Goal: Information Seeking & Learning: Learn about a topic

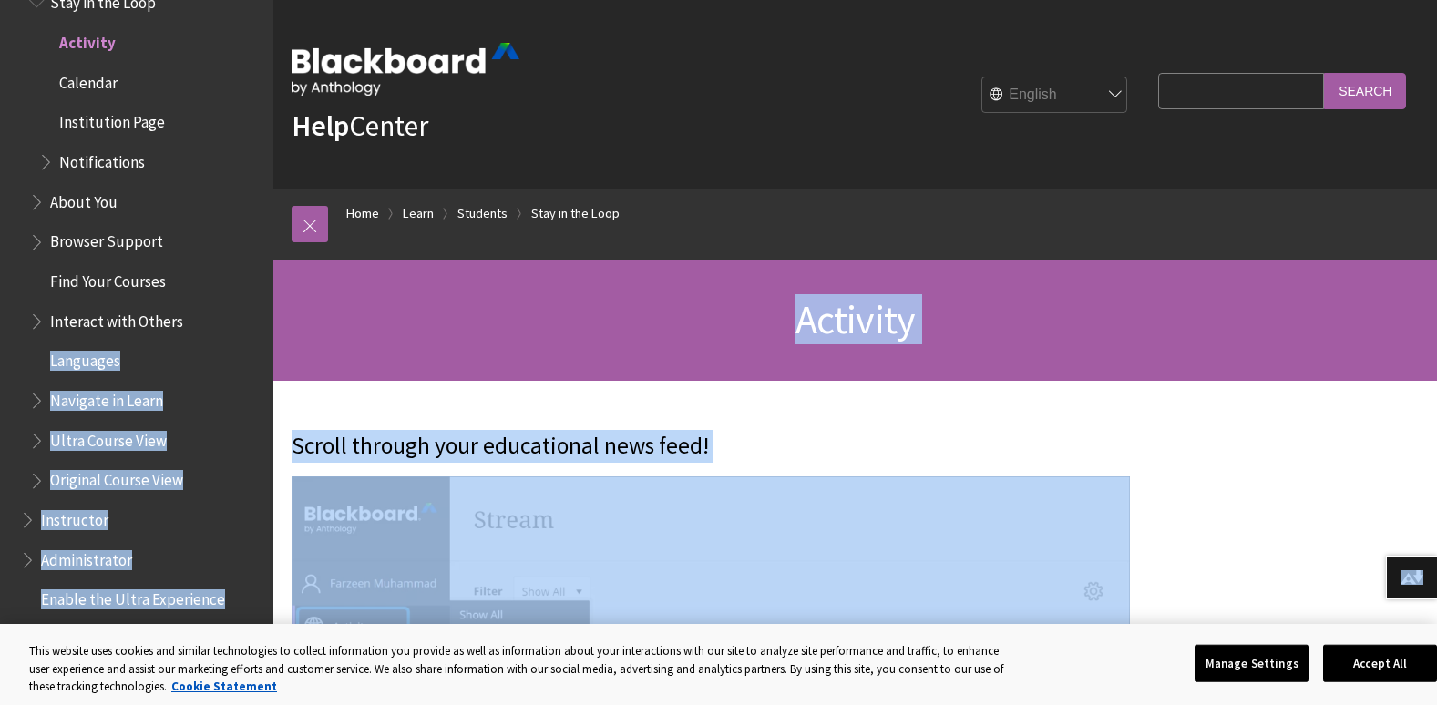
drag, startPoint x: 193, startPoint y: 303, endPoint x: 387, endPoint y: 634, distance: 383.6
click at [387, 634] on body "Skip to main content Help Center English عربية Català Cymraeg Deutsch Español S…" at bounding box center [718, 352] width 1437 height 705
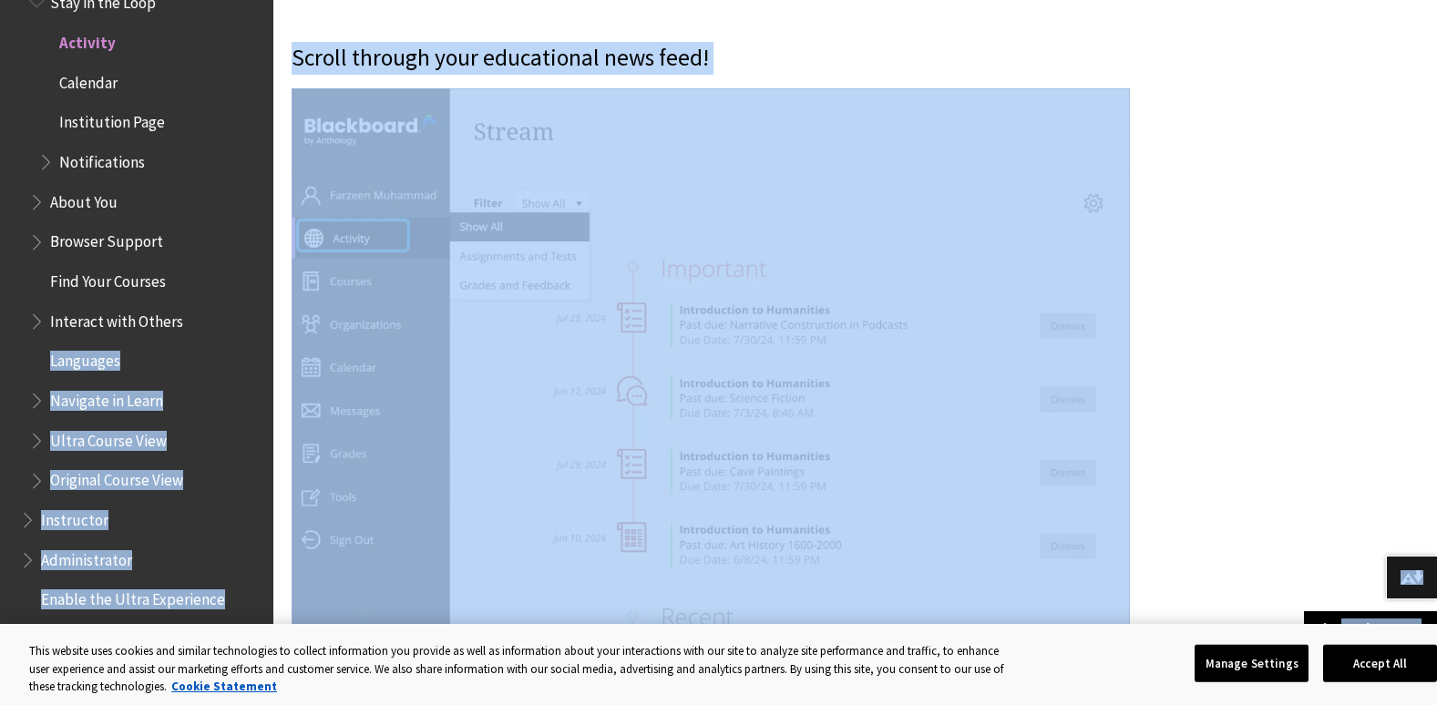
scroll to position [376, 0]
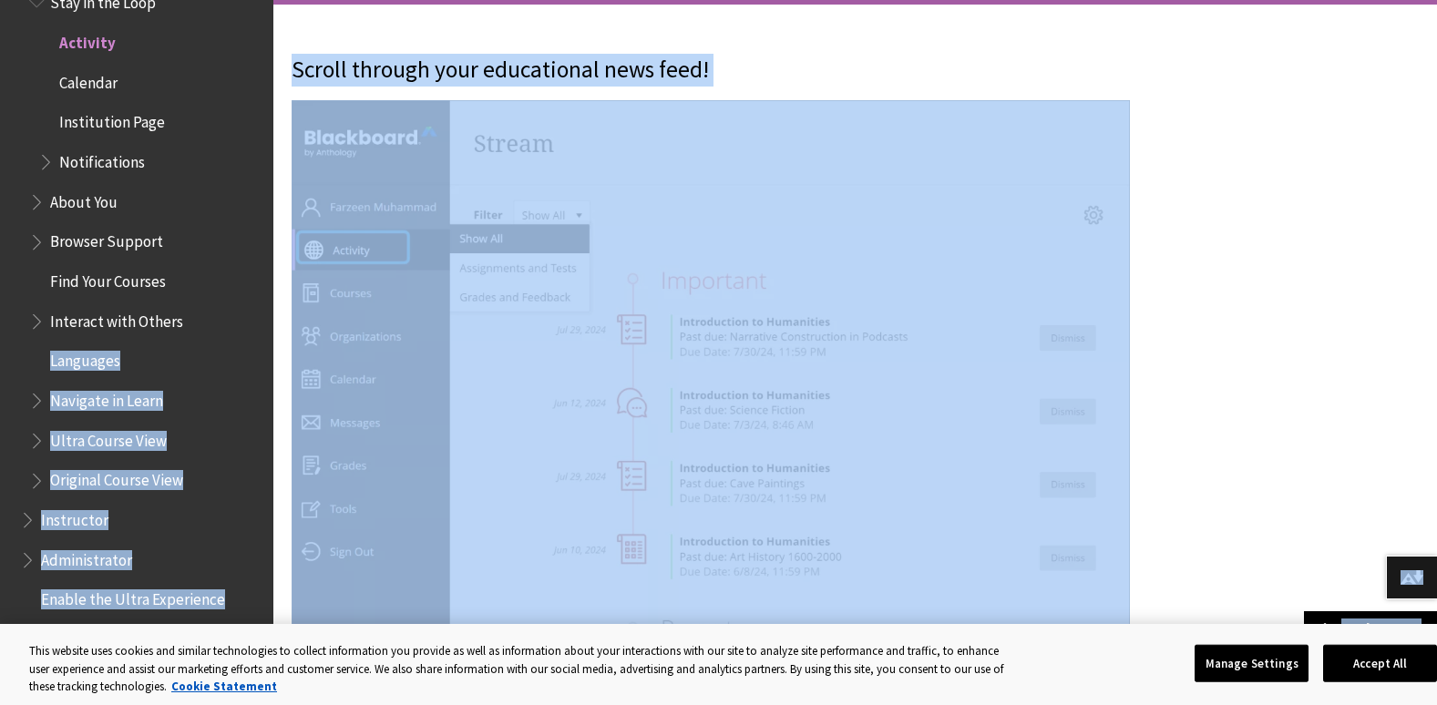
click at [698, 70] on p "Scroll through your educational news feed!" at bounding box center [721, 70] width 858 height 33
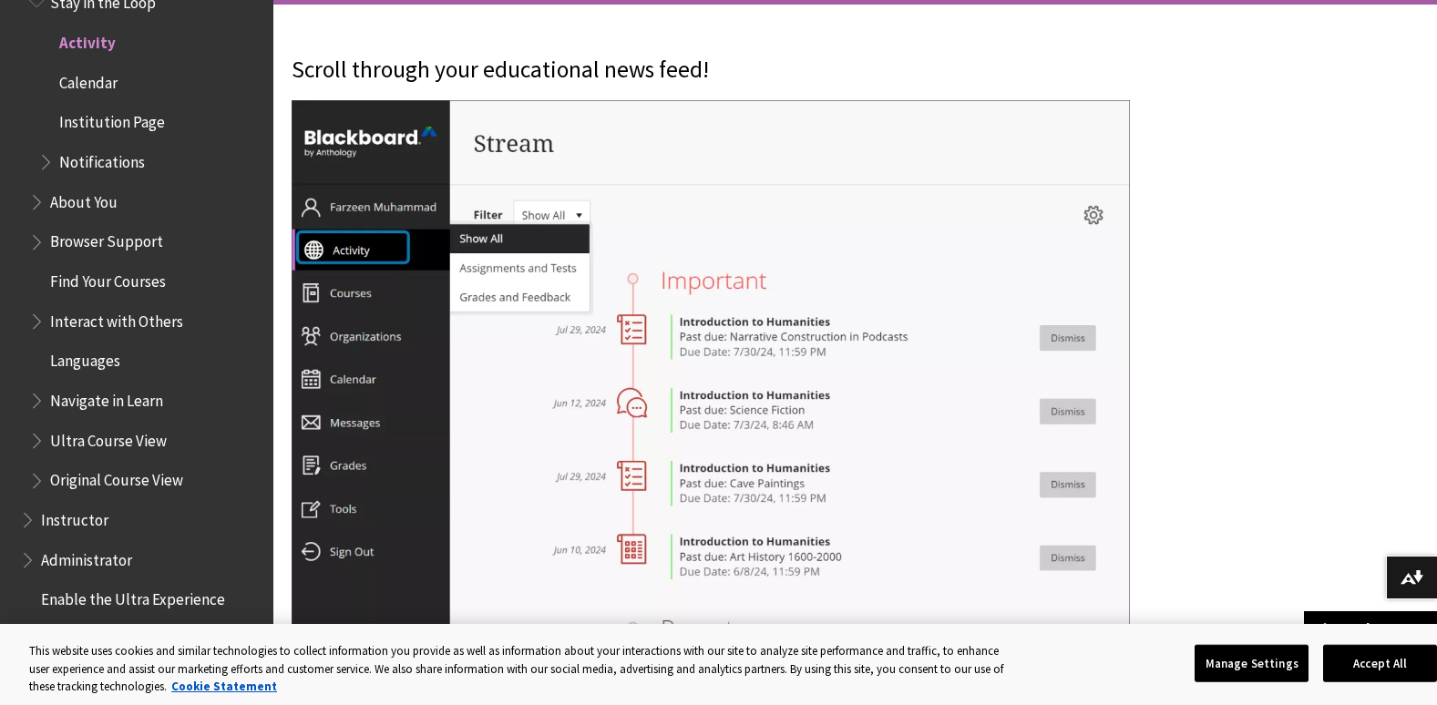
click at [379, 289] on img at bounding box center [711, 421] width 838 height 642
click at [322, 283] on img at bounding box center [711, 421] width 838 height 642
click at [300, 290] on img at bounding box center [711, 421] width 838 height 642
click at [564, 231] on img at bounding box center [711, 421] width 838 height 642
click at [568, 215] on img at bounding box center [711, 421] width 838 height 642
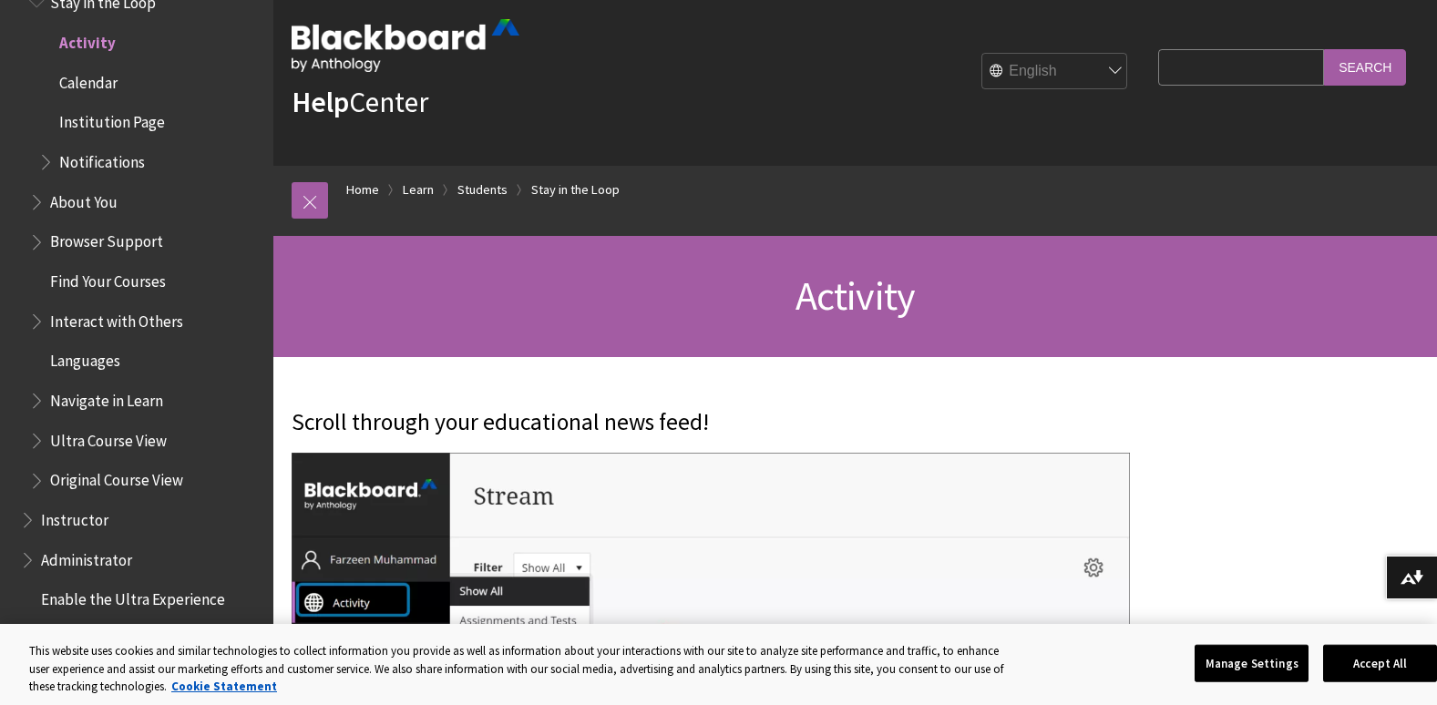
scroll to position [0, 0]
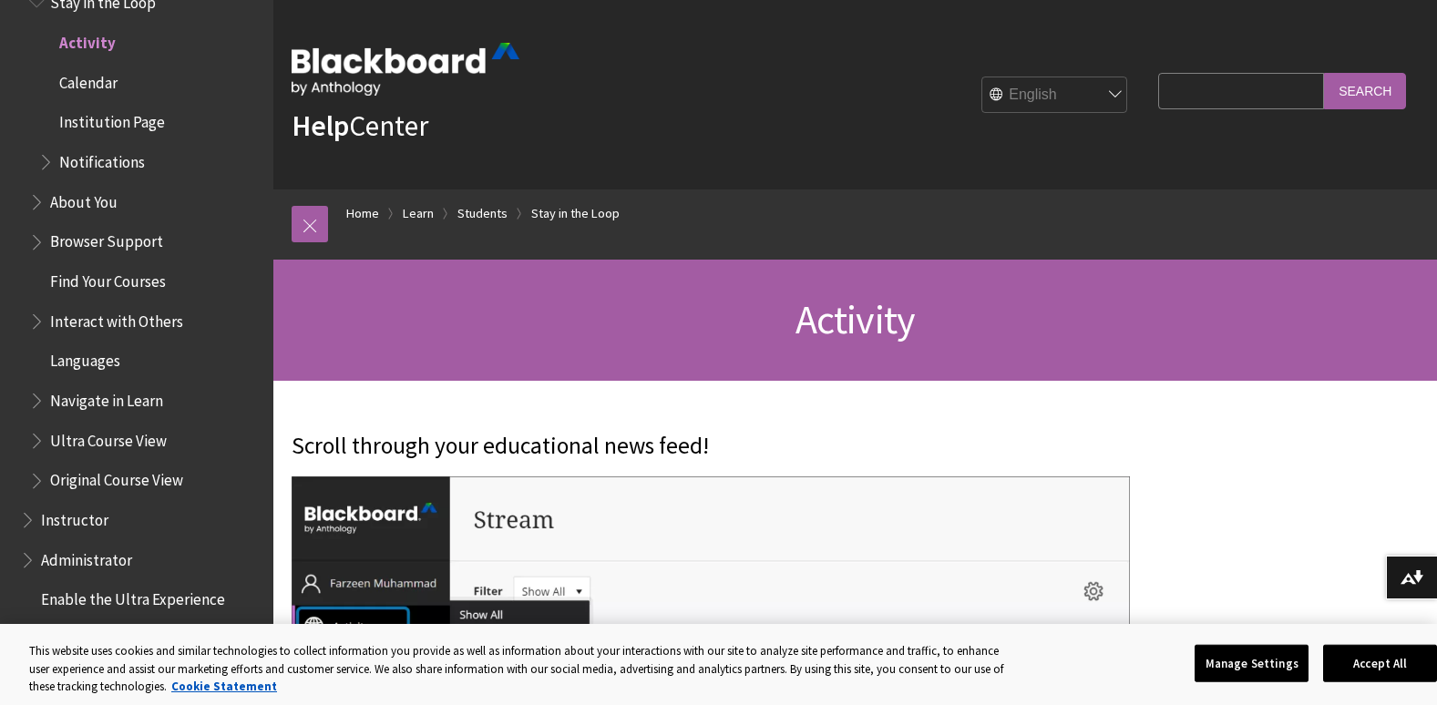
click at [1102, 95] on select "English عربية Català Cymraeg Deutsch Español Suomi Français עברית Italiano 日本語 …" at bounding box center [1055, 95] width 146 height 36
click at [1367, 94] on input "Search" at bounding box center [1365, 91] width 82 height 36
click at [1365, 89] on input "Search" at bounding box center [1365, 91] width 82 height 36
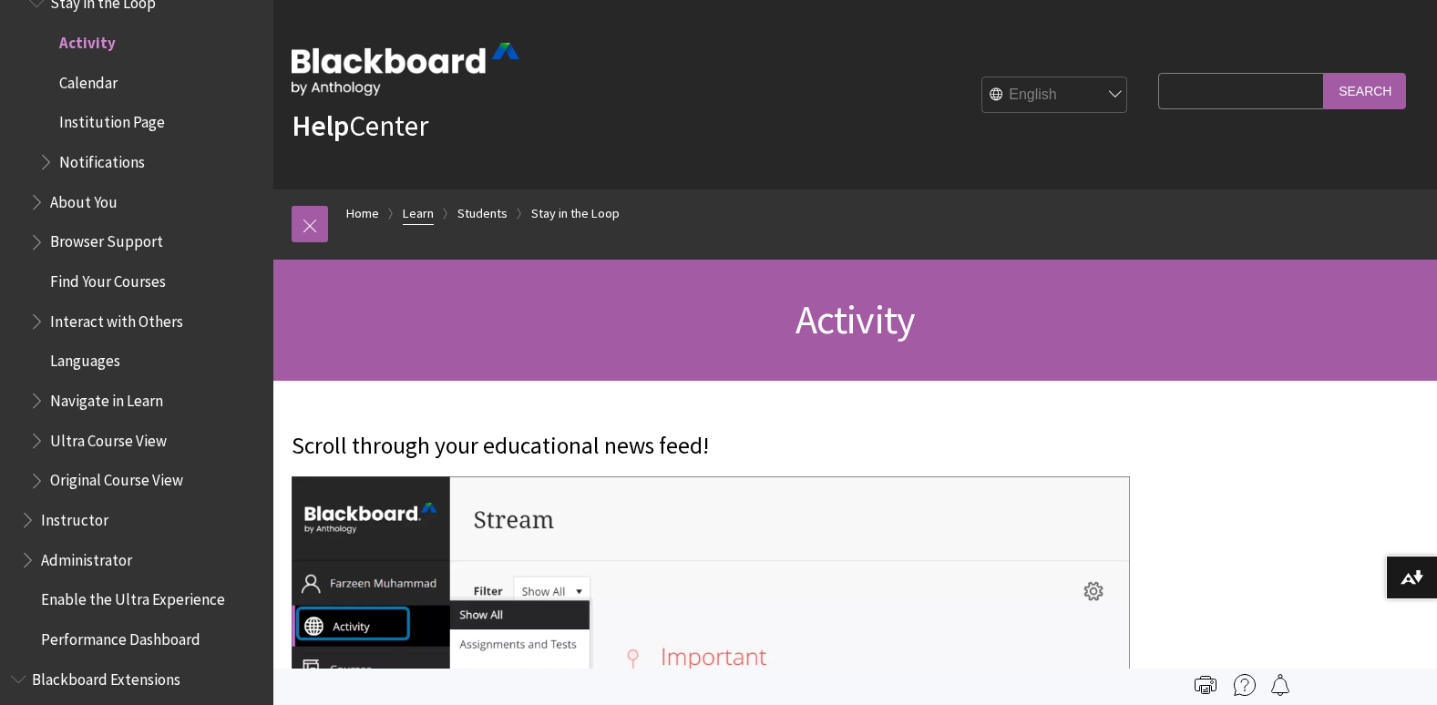
click at [415, 205] on link "Learn" at bounding box center [418, 213] width 31 height 23
click at [417, 216] on link "Learn" at bounding box center [418, 213] width 31 height 23
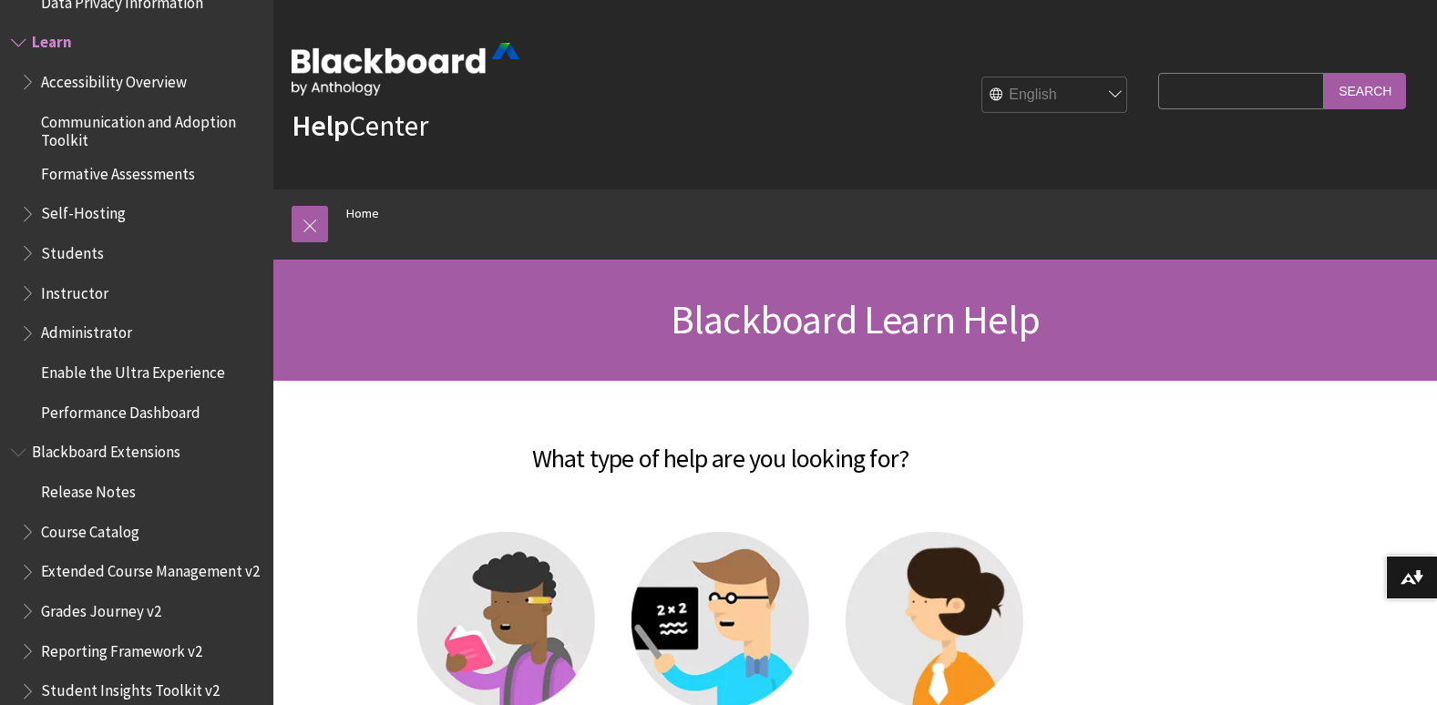
click at [419, 216] on ol "Home" at bounding box center [873, 217] width 1091 height 54
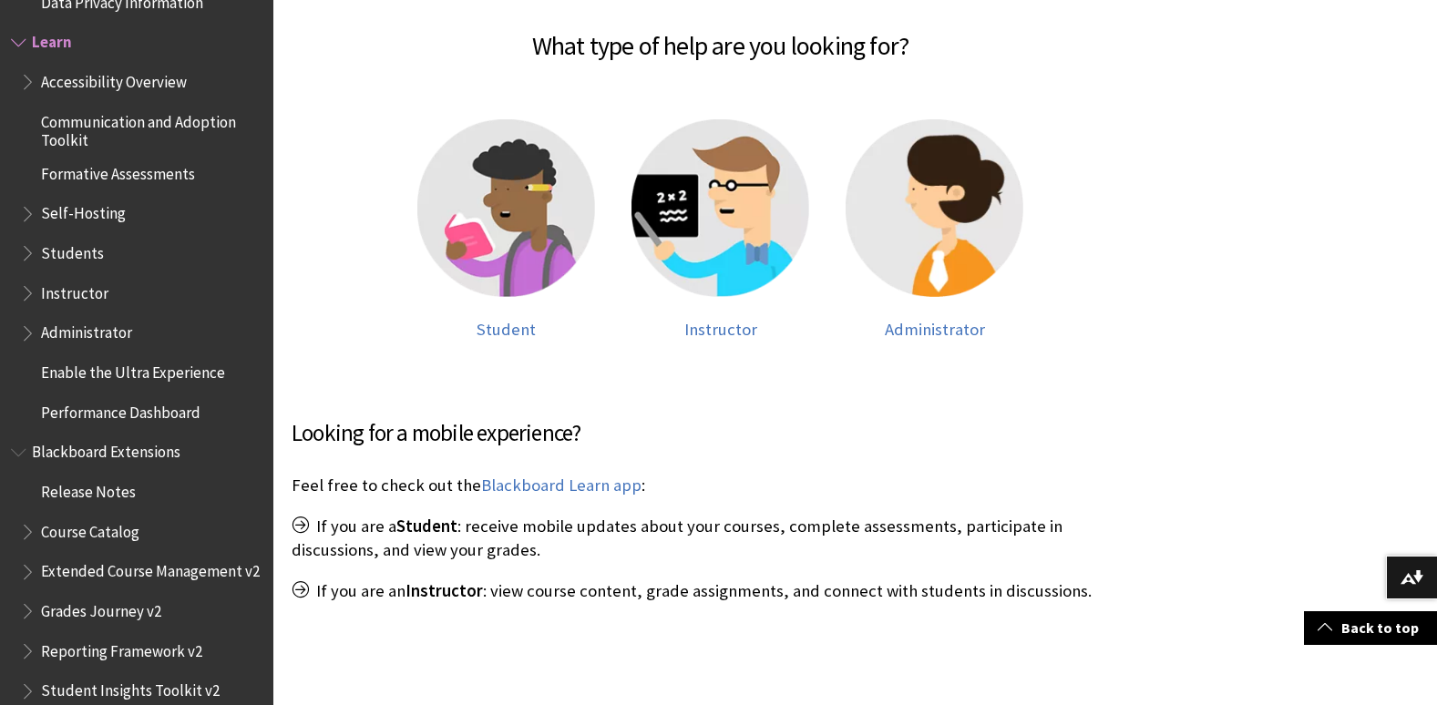
scroll to position [522, 0]
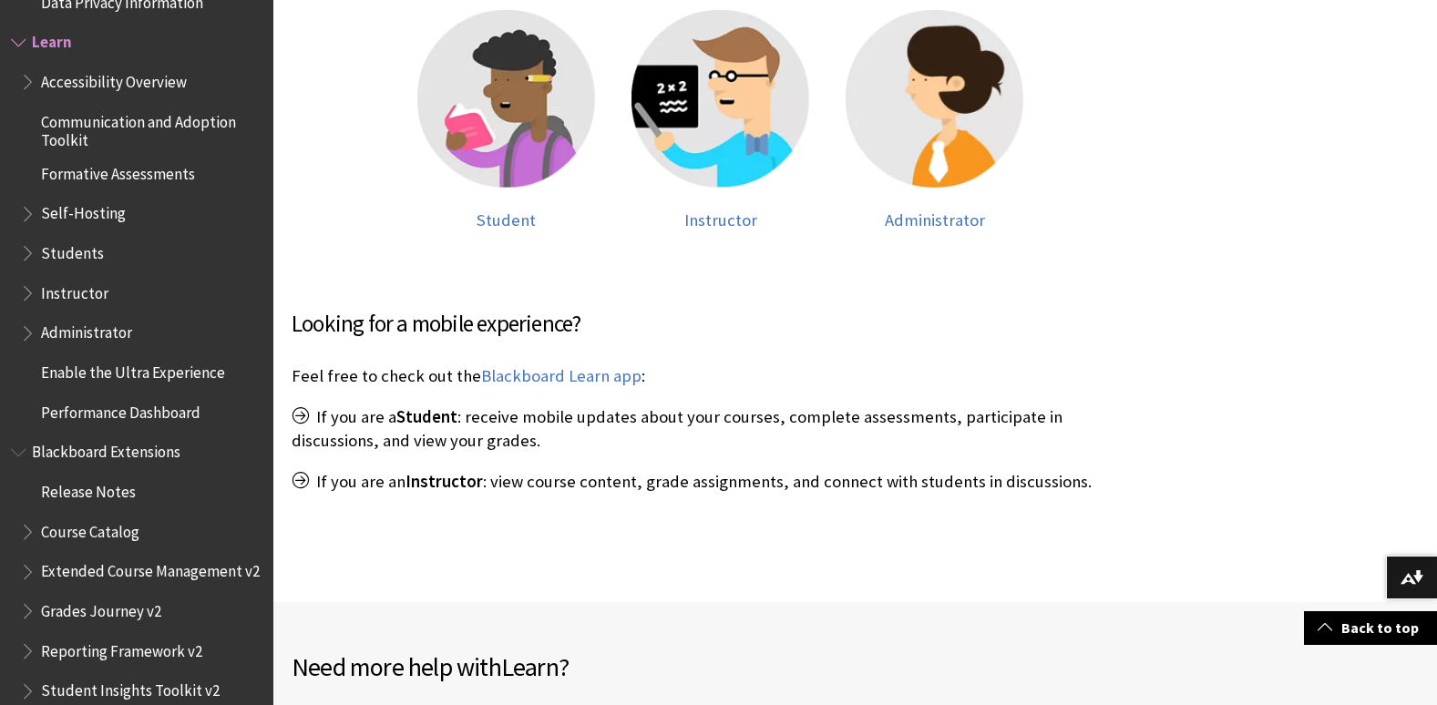
click at [133, 175] on span "Formative Assessments" at bounding box center [118, 171] width 154 height 25
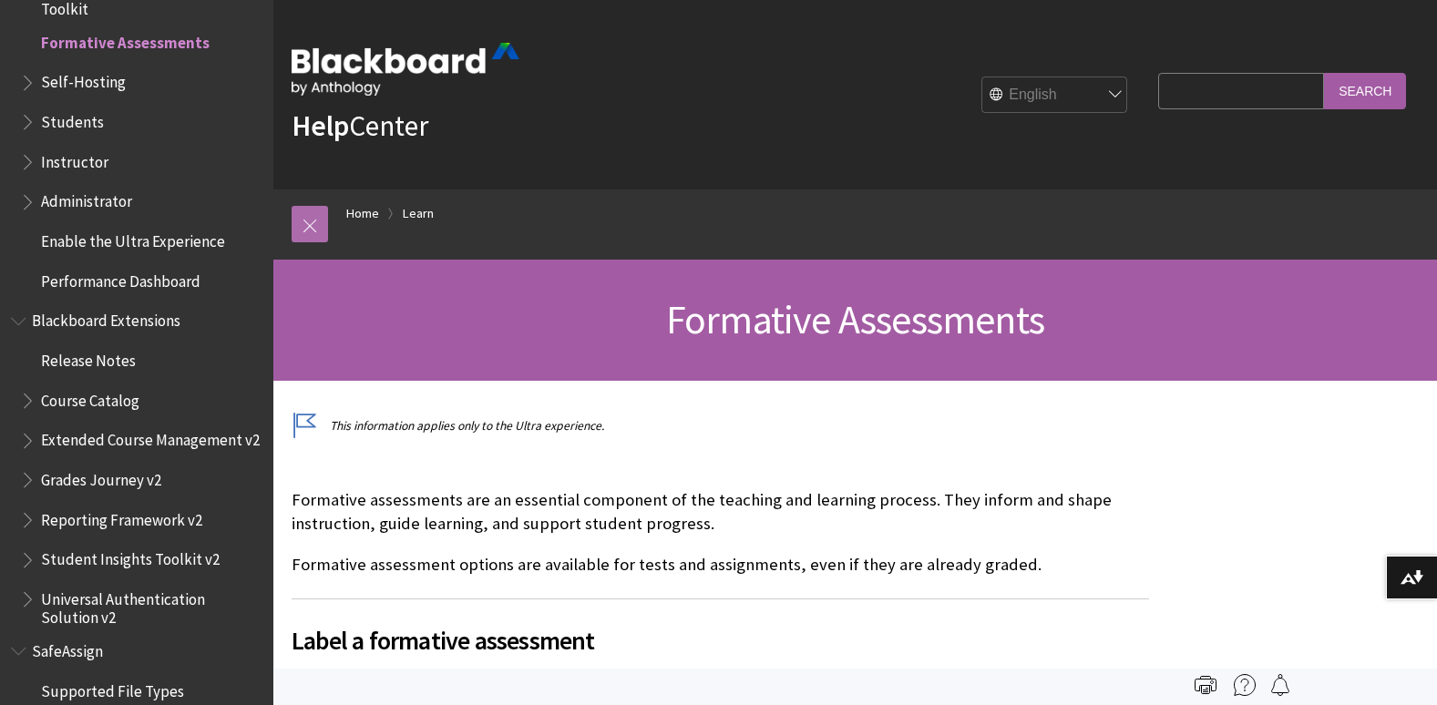
click at [314, 224] on link at bounding box center [310, 224] width 36 height 36
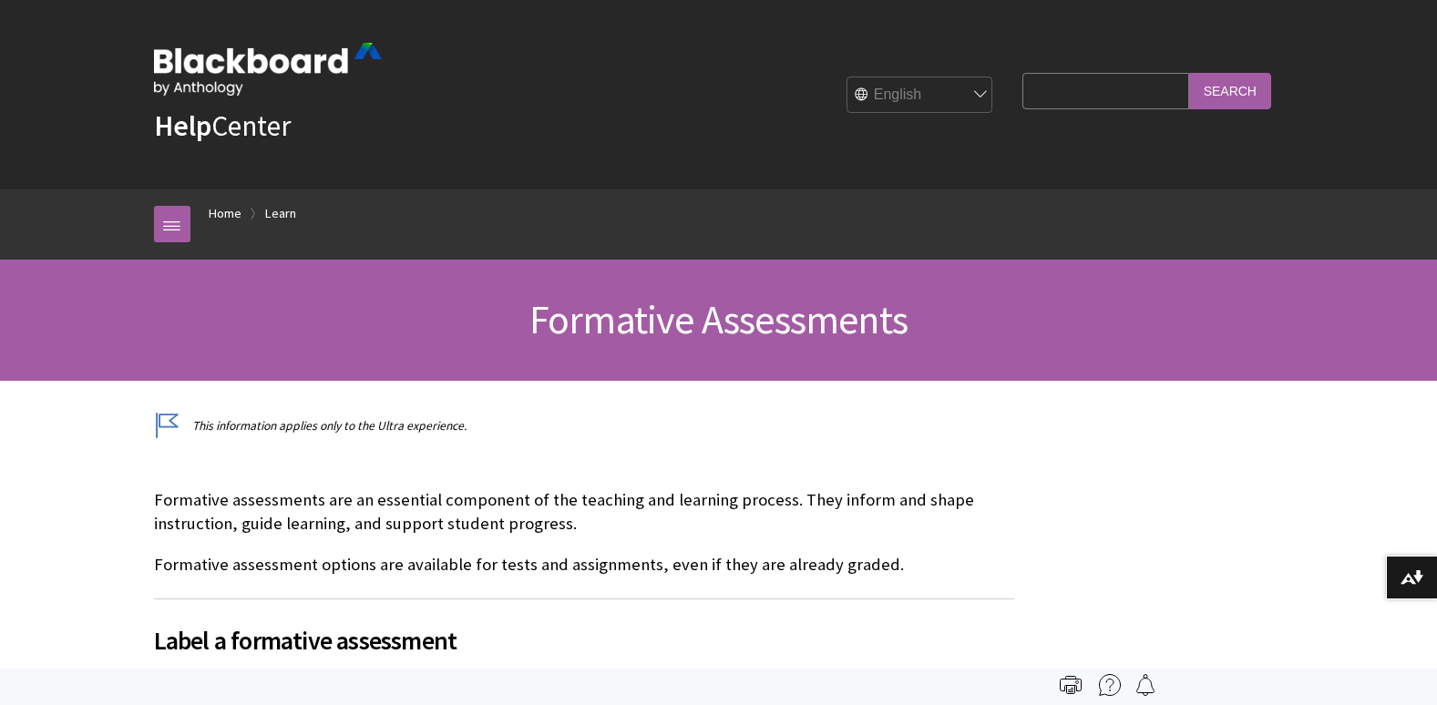
scroll to position [1676, 0]
